Goal: Find specific page/section: Find specific page/section

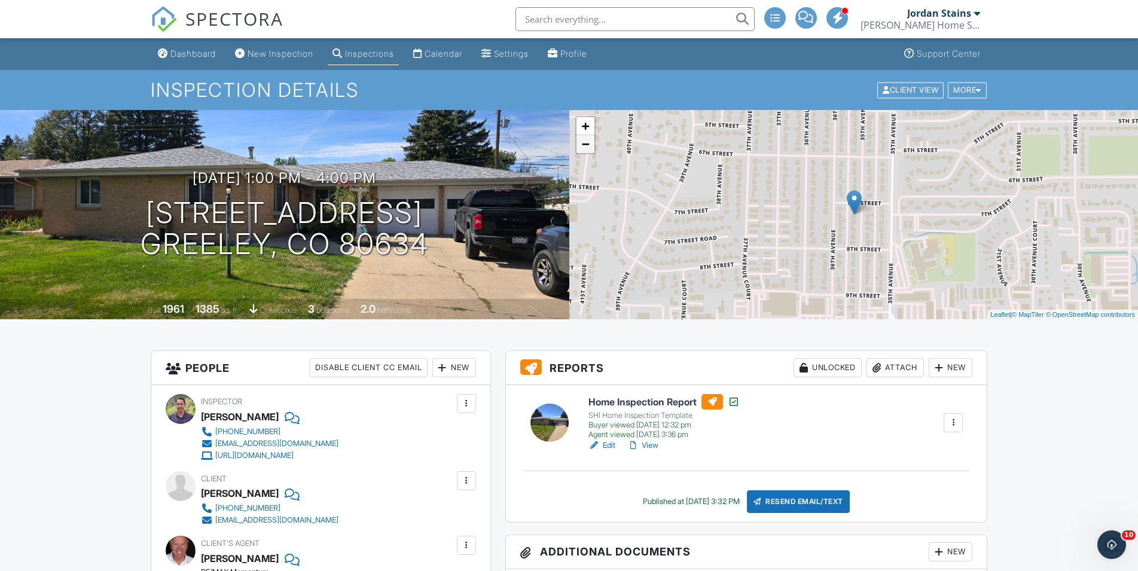
click at [587, 146] on link "−" at bounding box center [586, 144] width 18 height 18
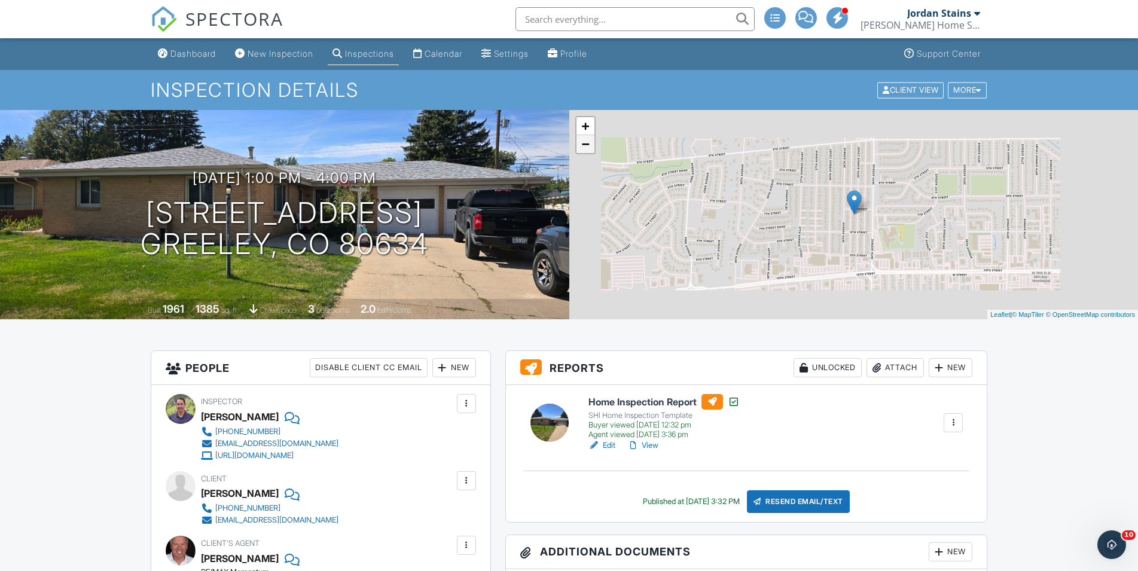
click at [587, 146] on link "−" at bounding box center [586, 144] width 18 height 18
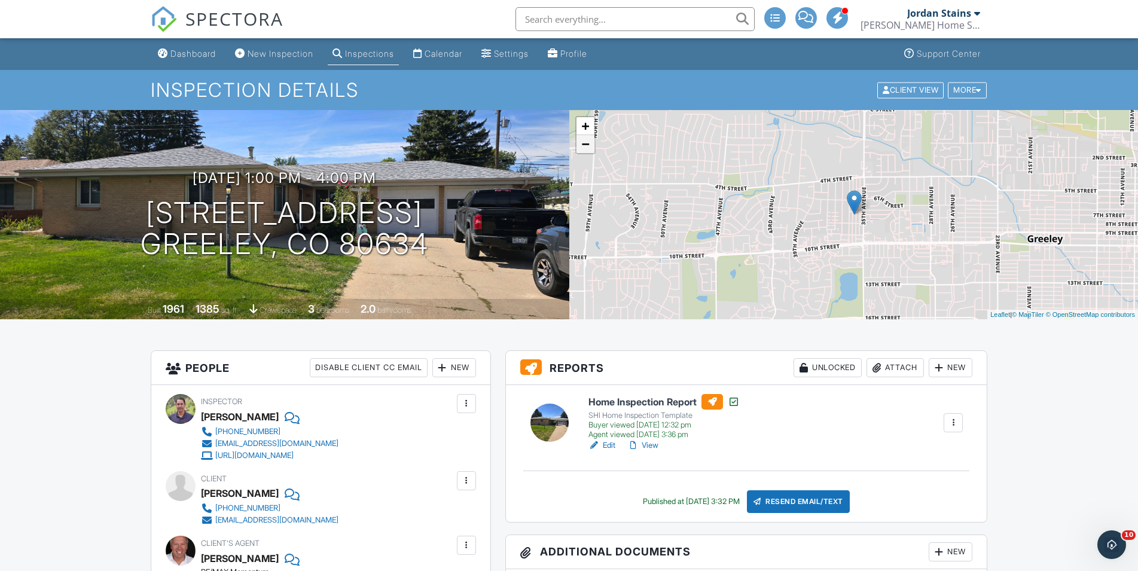
click at [587, 146] on link "−" at bounding box center [586, 144] width 18 height 18
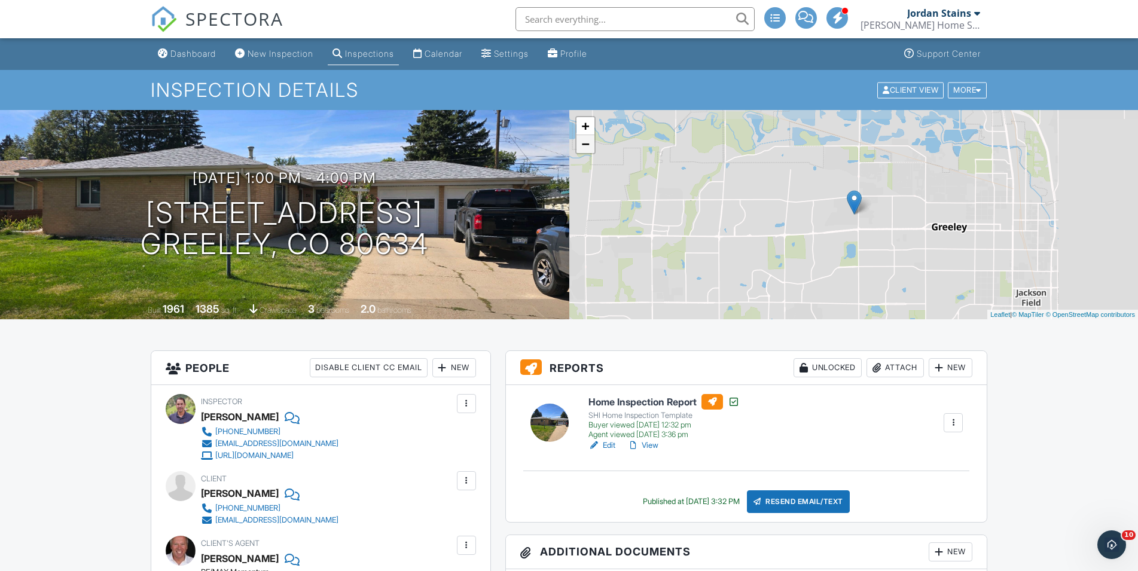
click at [587, 146] on link "−" at bounding box center [586, 144] width 18 height 18
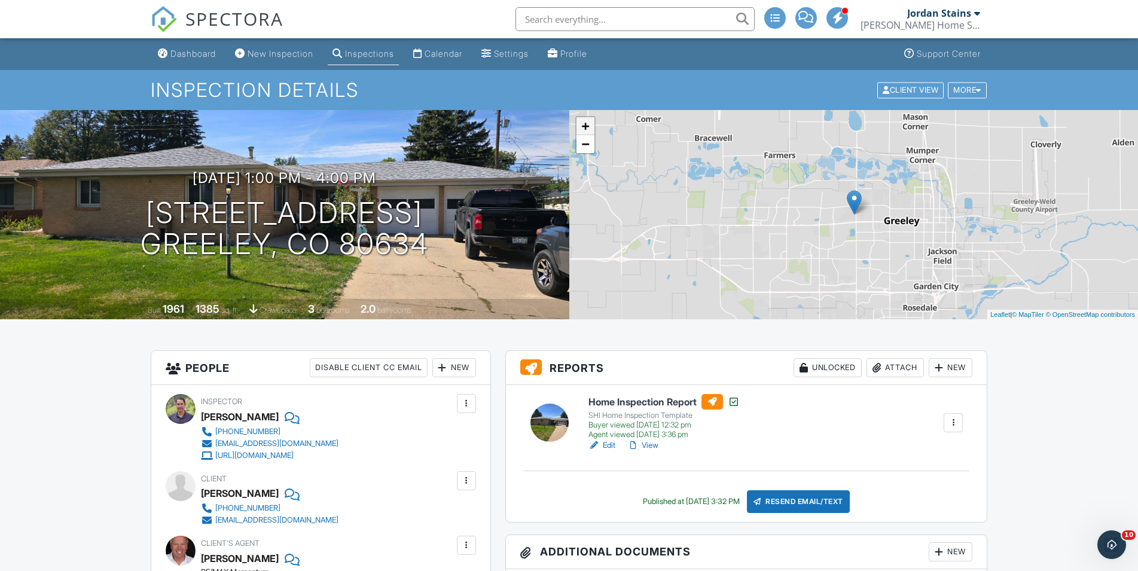
click at [591, 129] on link "+" at bounding box center [586, 126] width 18 height 18
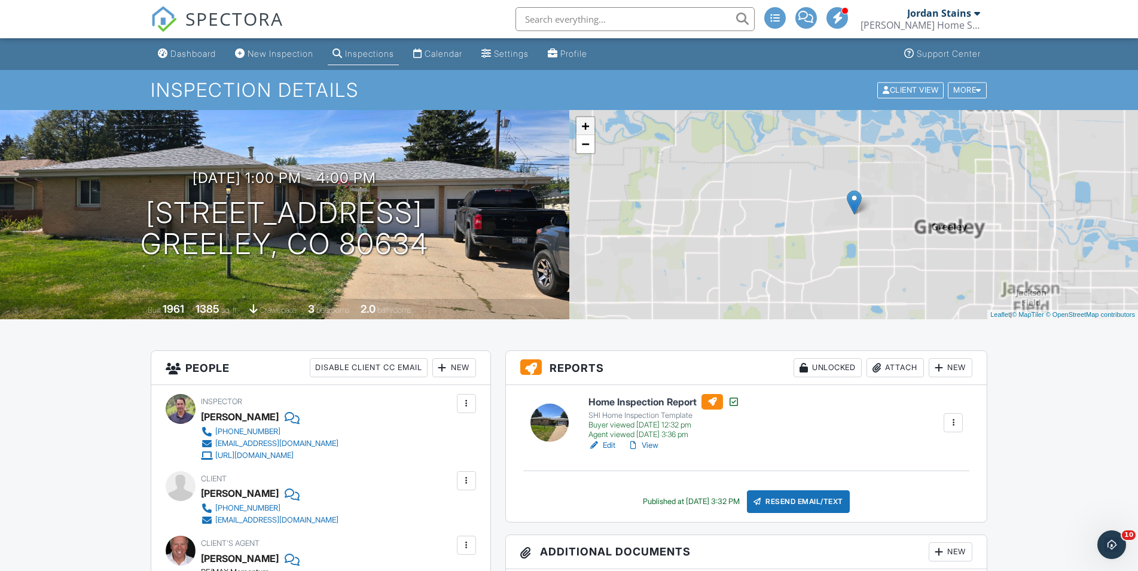
click at [591, 129] on link "+" at bounding box center [586, 126] width 18 height 18
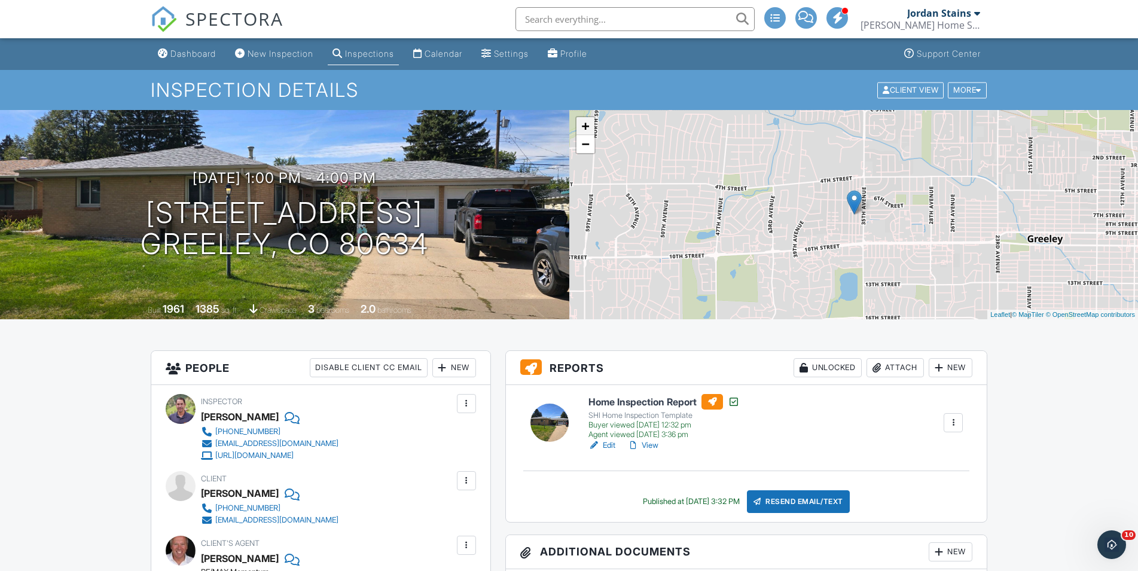
click at [591, 129] on link "+" at bounding box center [586, 126] width 18 height 18
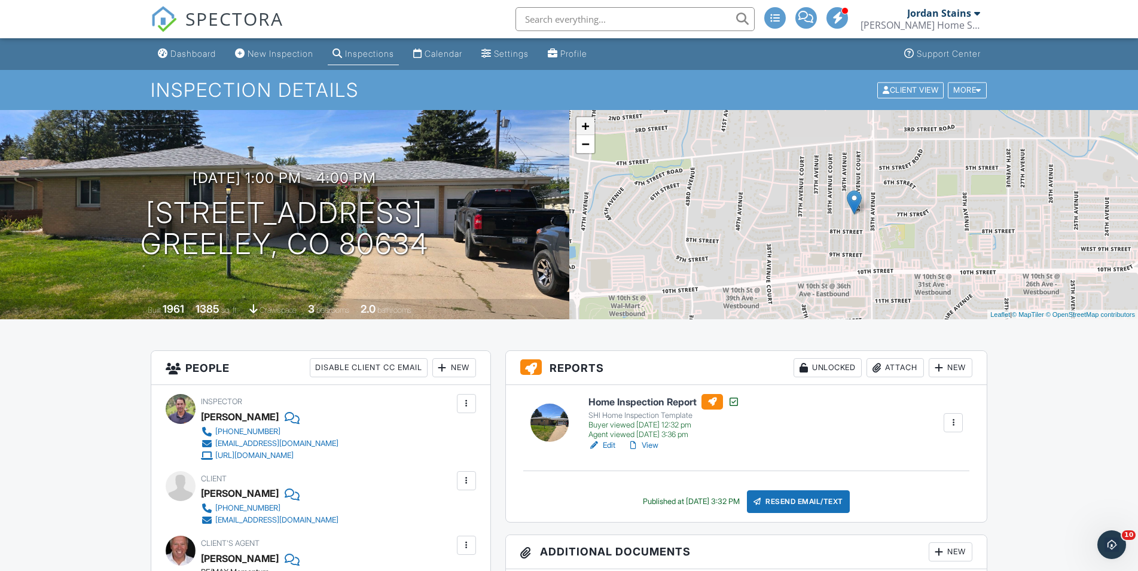
click at [591, 129] on link "+" at bounding box center [586, 126] width 18 height 18
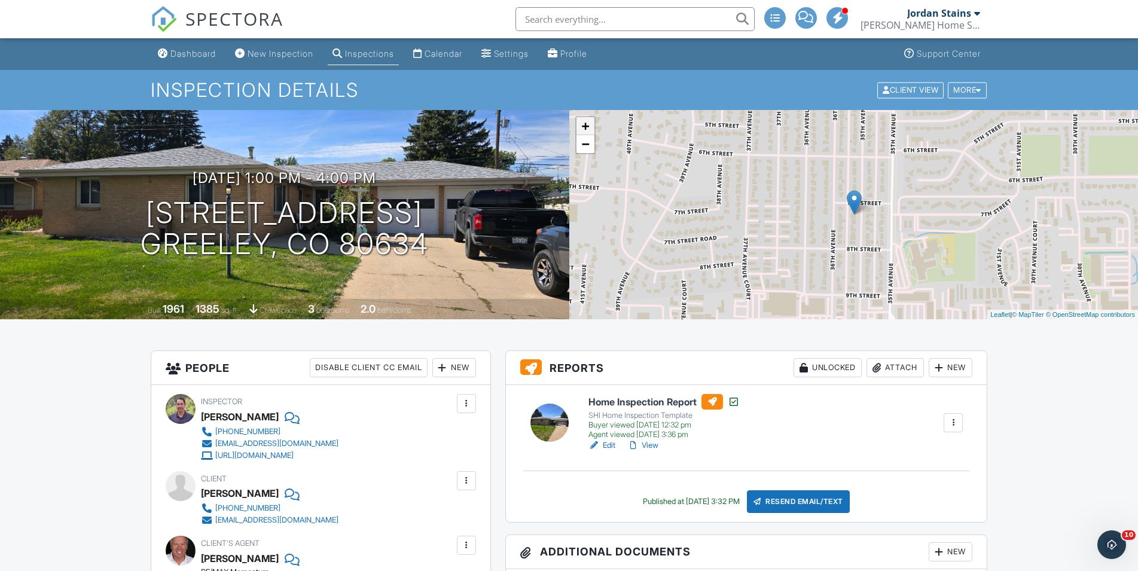
click at [591, 129] on link "+" at bounding box center [586, 126] width 18 height 18
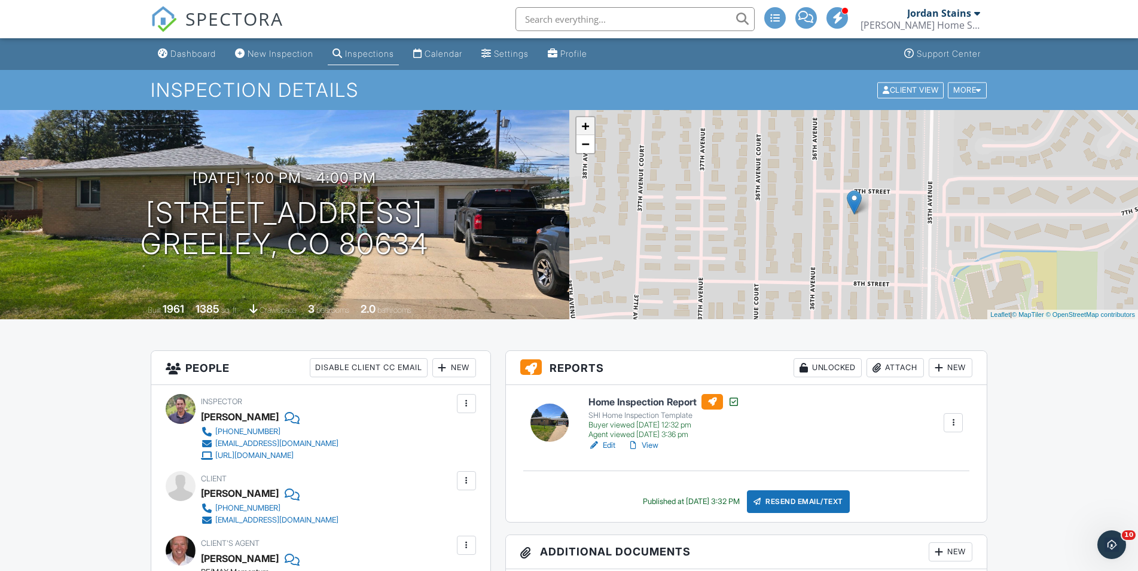
click at [591, 129] on link "+" at bounding box center [586, 126] width 18 height 18
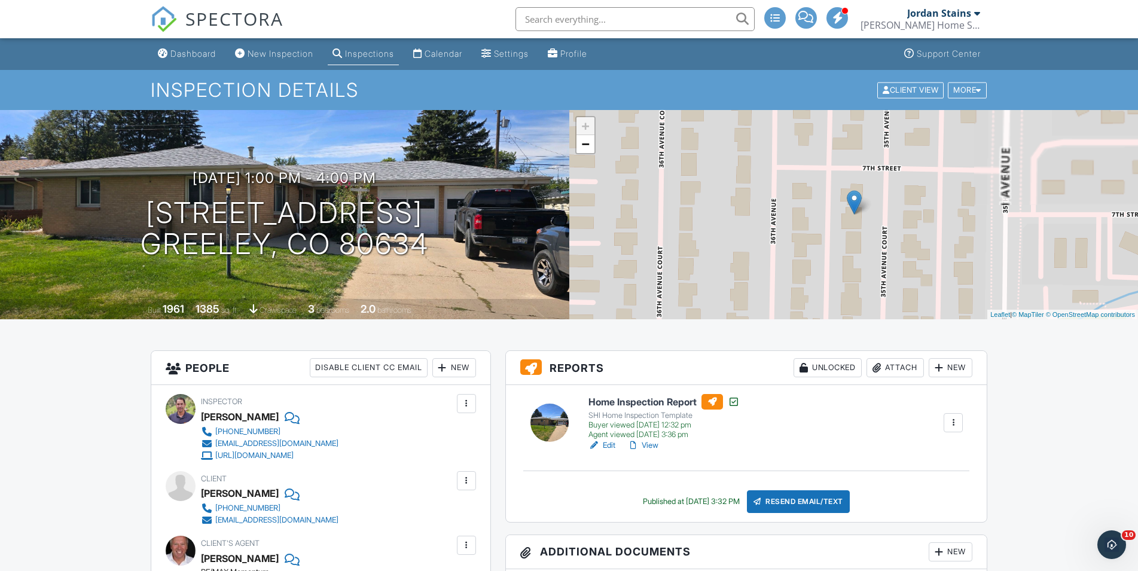
click at [665, 407] on h6 "Home Inspection Report" at bounding box center [664, 402] width 151 height 16
